Goal: Task Accomplishment & Management: Manage account settings

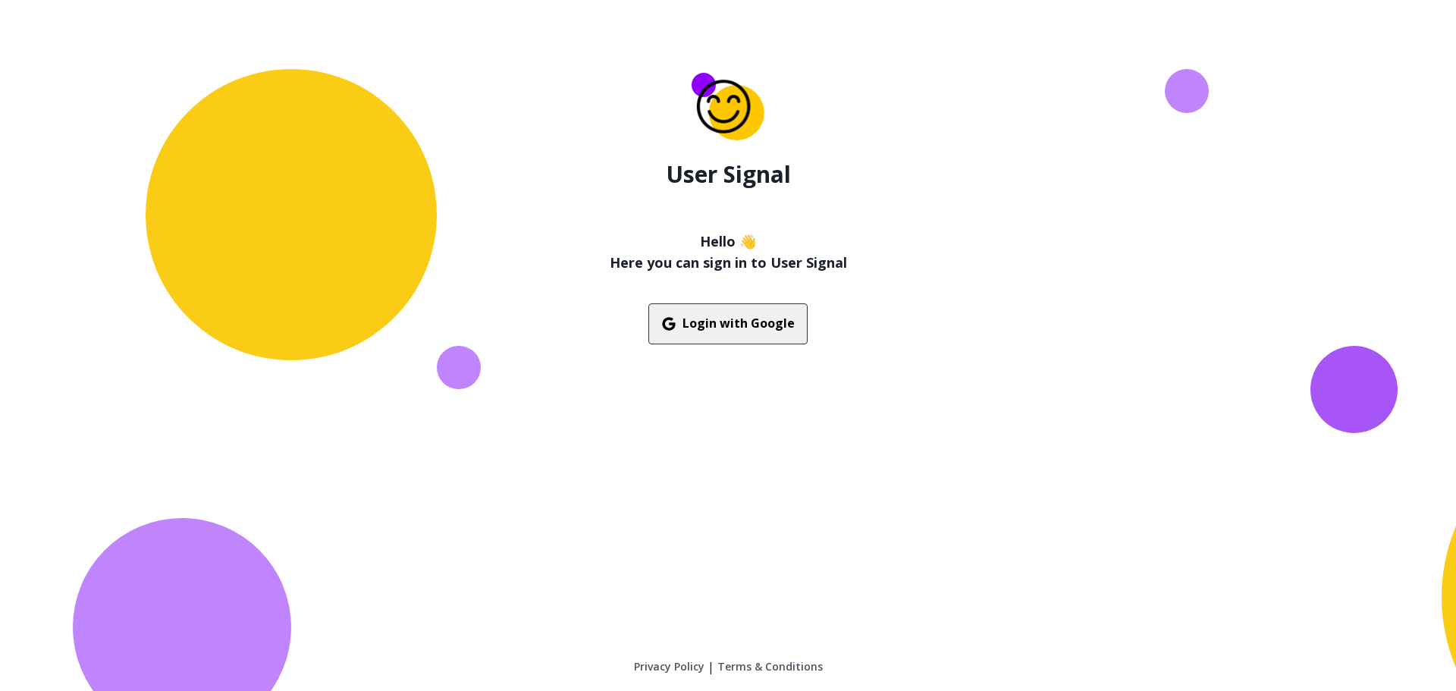
click at [733, 321] on button "Login with Google" at bounding box center [727, 323] width 159 height 41
click at [749, 330] on button "Login with Google" at bounding box center [727, 323] width 159 height 41
click at [731, 321] on button "Login with Google" at bounding box center [727, 323] width 159 height 41
